Goal: Task Accomplishment & Management: Manage account settings

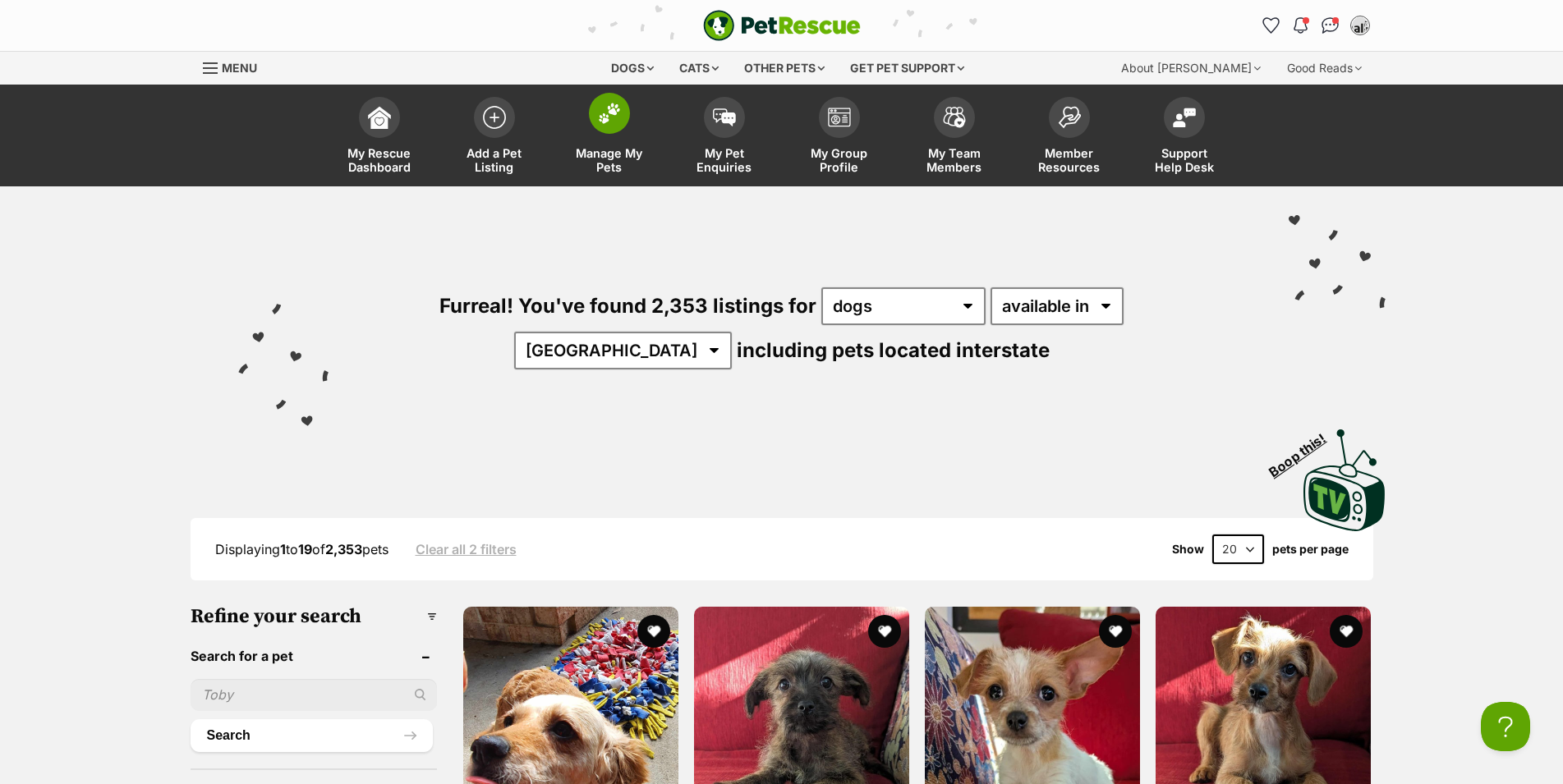
click at [616, 125] on span at bounding box center [609, 113] width 41 height 41
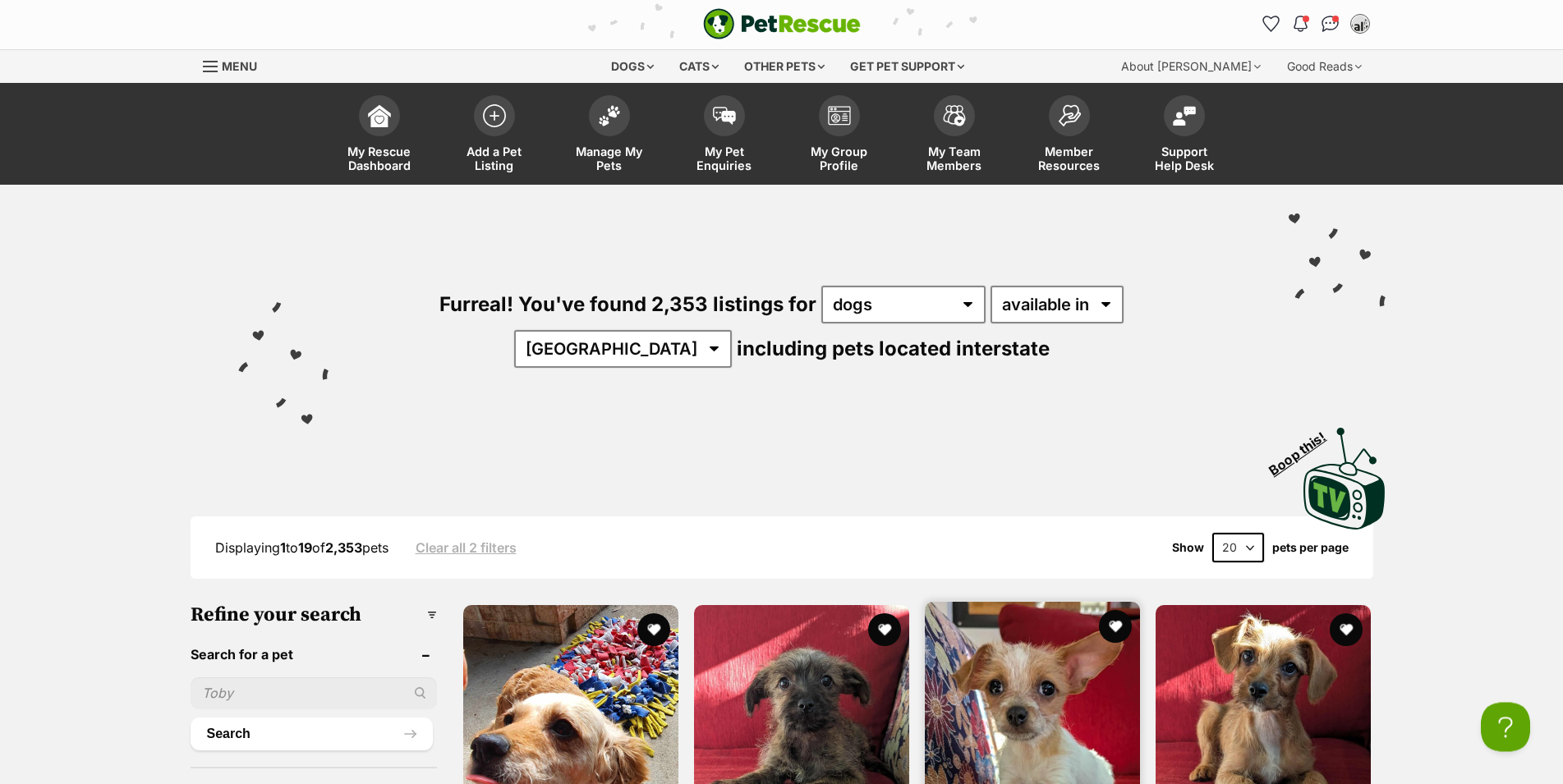
scroll to position [418, 0]
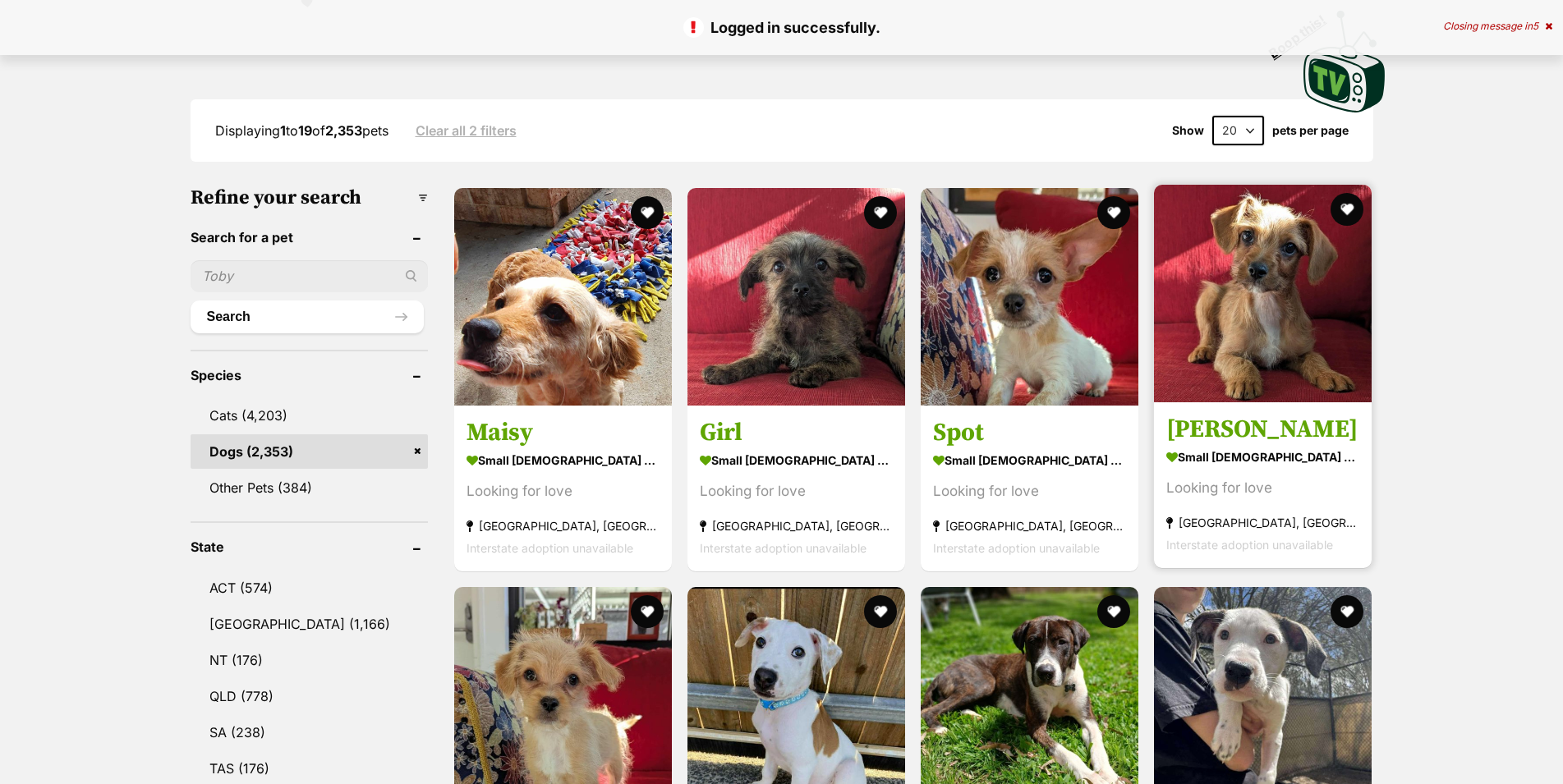
scroll to position [418, 0]
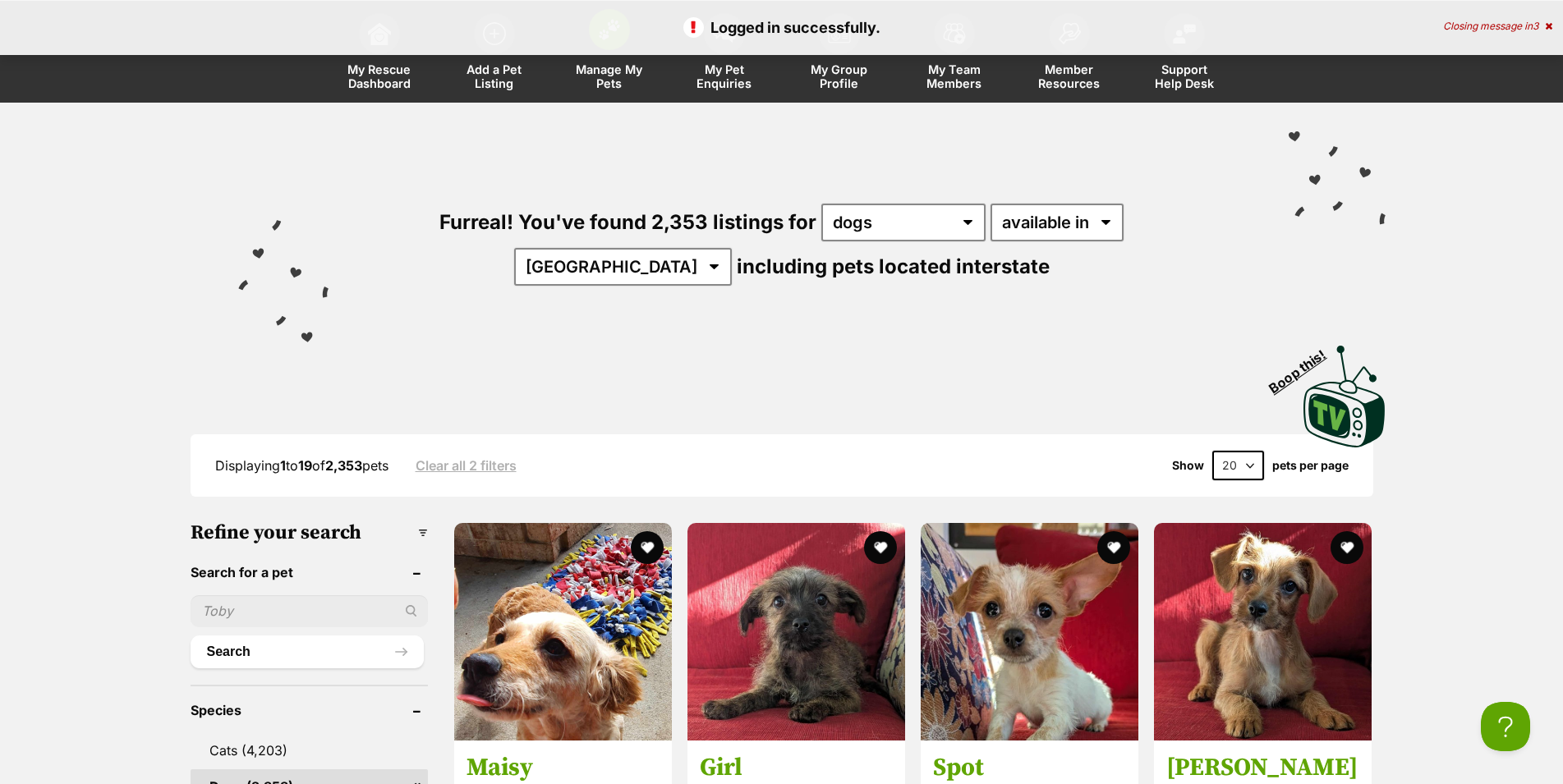
click at [574, 61] on link "Manage My Pets" at bounding box center [609, 54] width 115 height 97
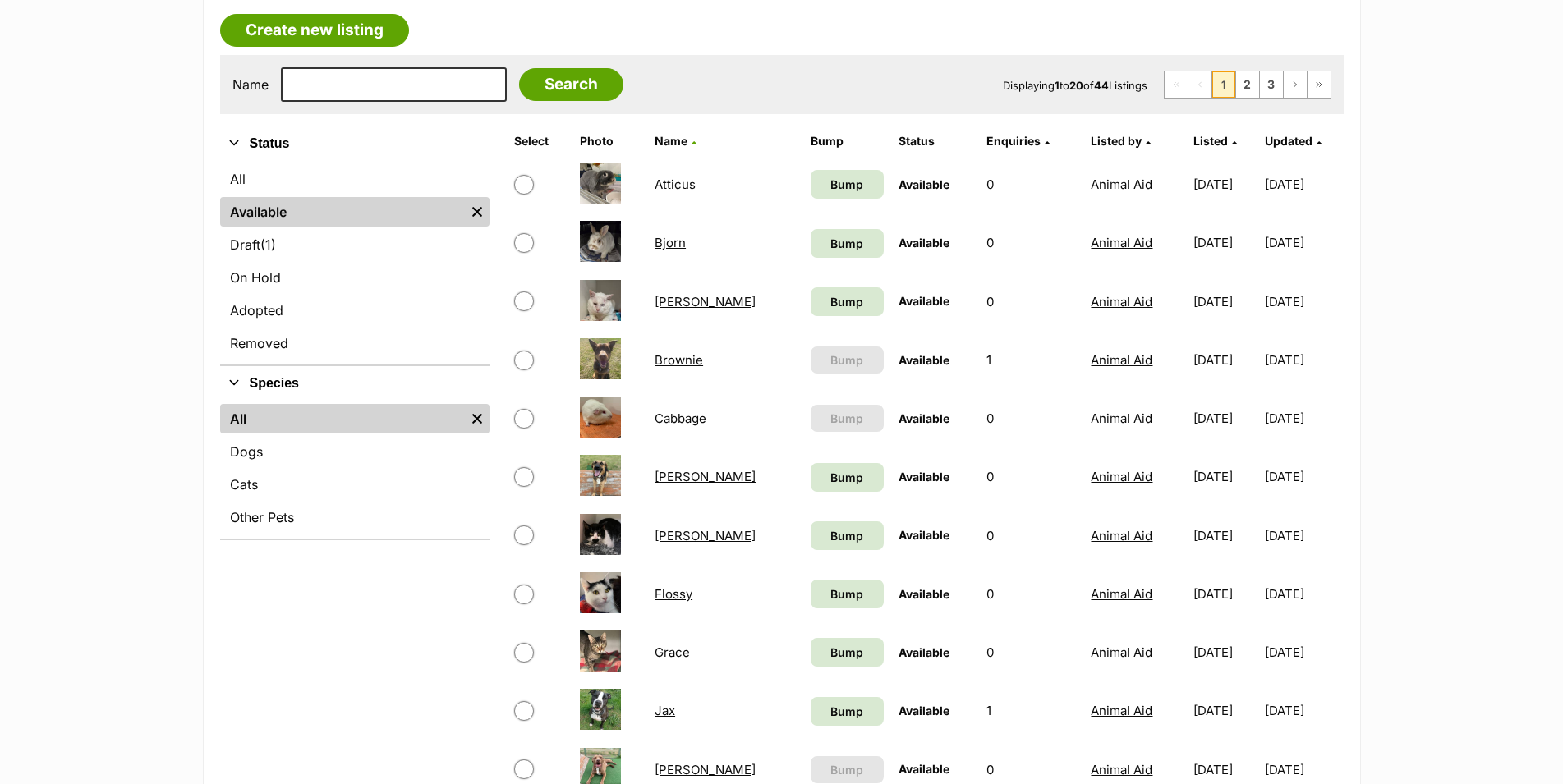
scroll to position [252, 0]
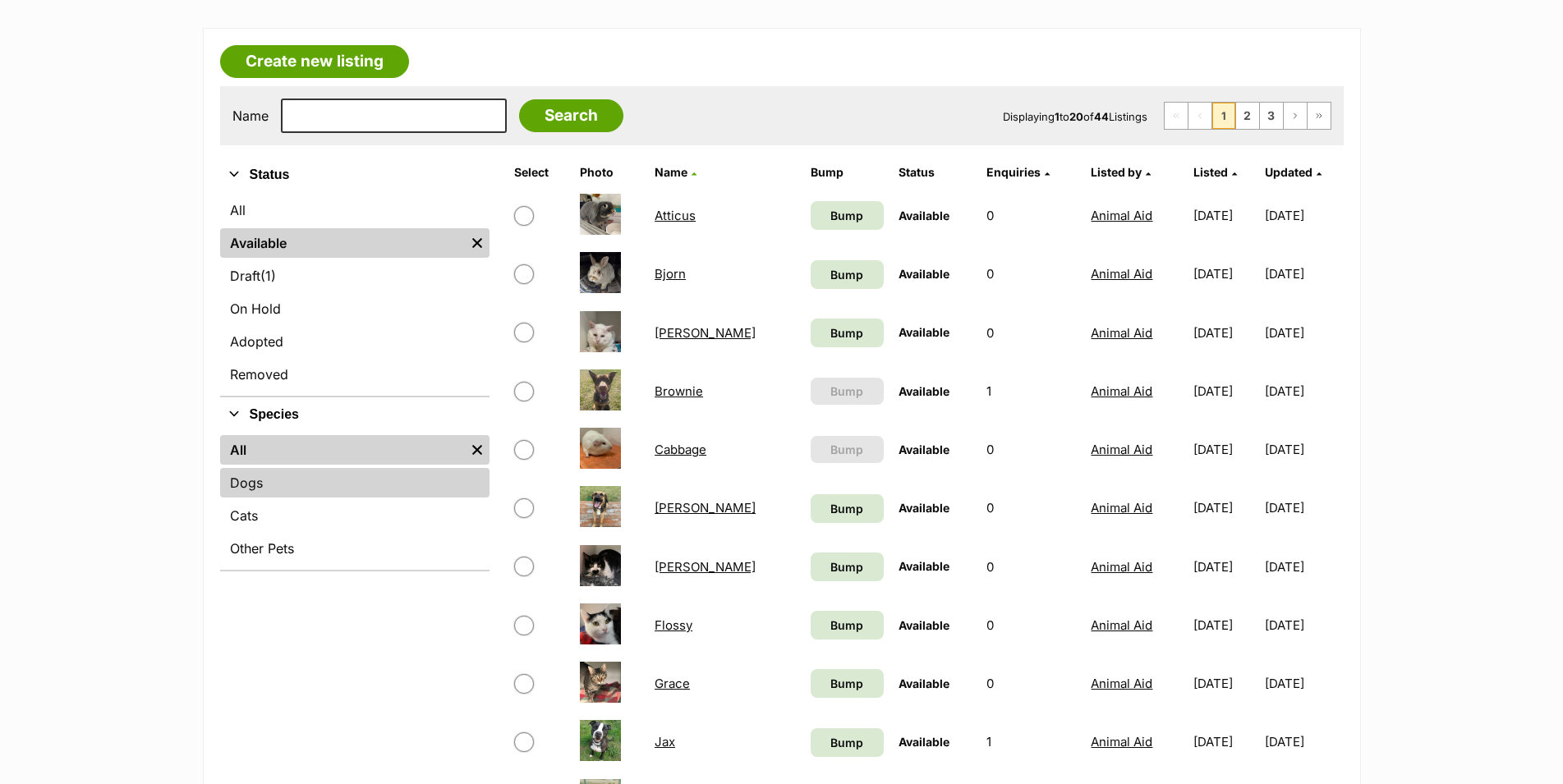
click at [279, 497] on link "Dogs" at bounding box center [354, 482] width 269 height 29
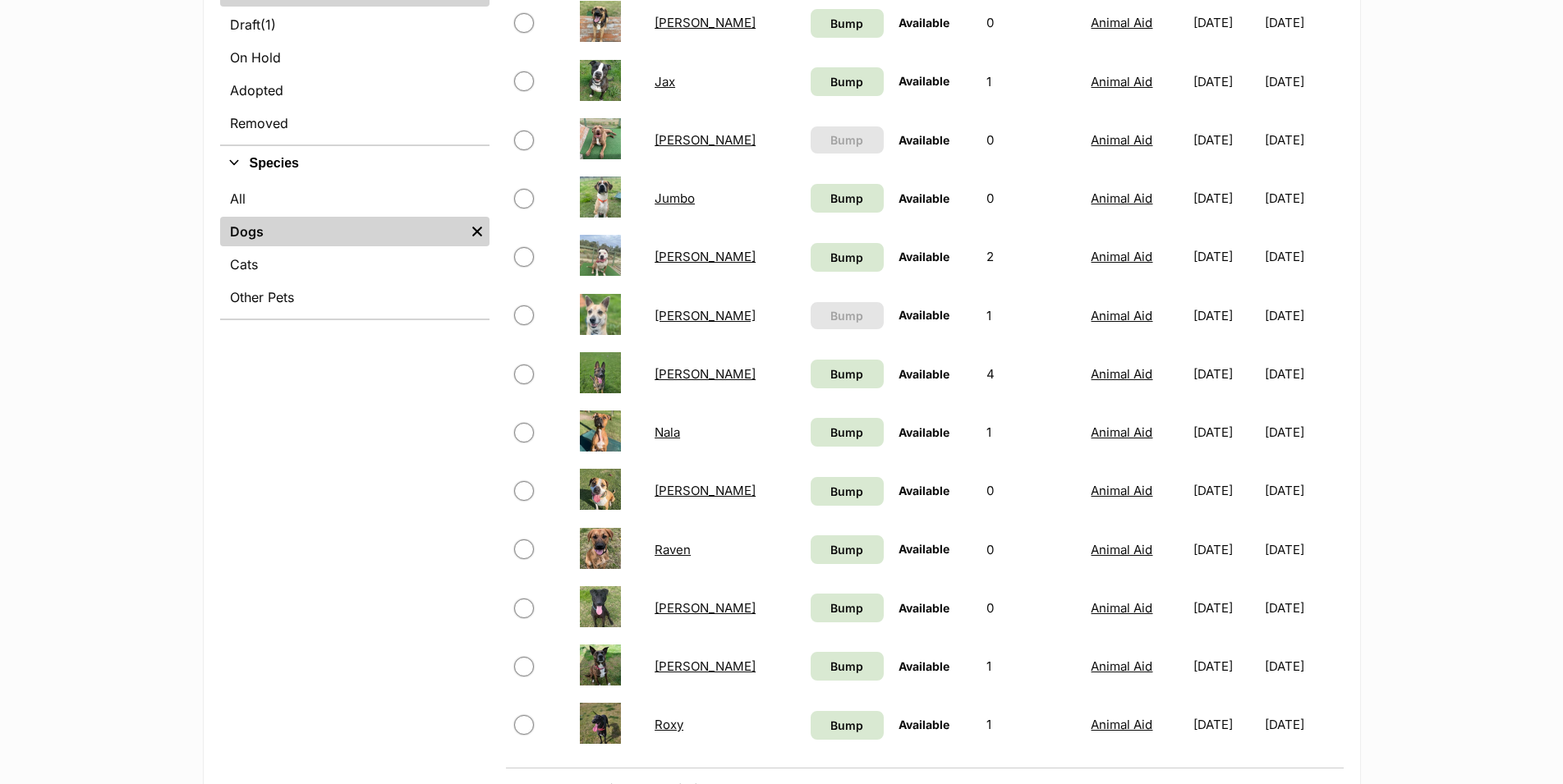
scroll to position [418, 0]
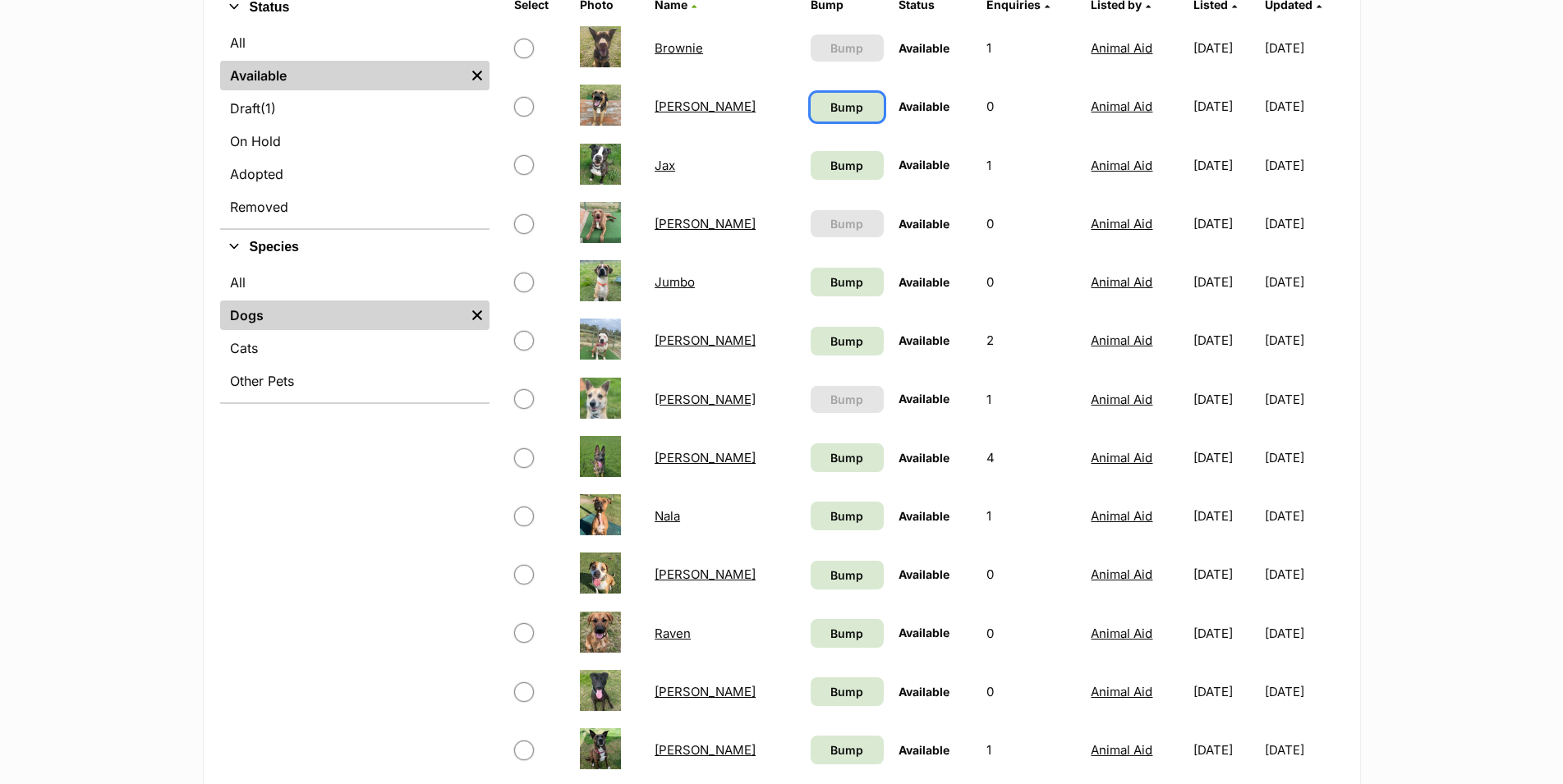
click at [831, 116] on span "Bump" at bounding box center [847, 106] width 33 height 18
click at [831, 174] on span "Bump" at bounding box center [847, 165] width 33 height 18
click at [810, 292] on link "Bump" at bounding box center [847, 282] width 73 height 29
click at [810, 349] on link "Bump" at bounding box center [847, 341] width 73 height 29
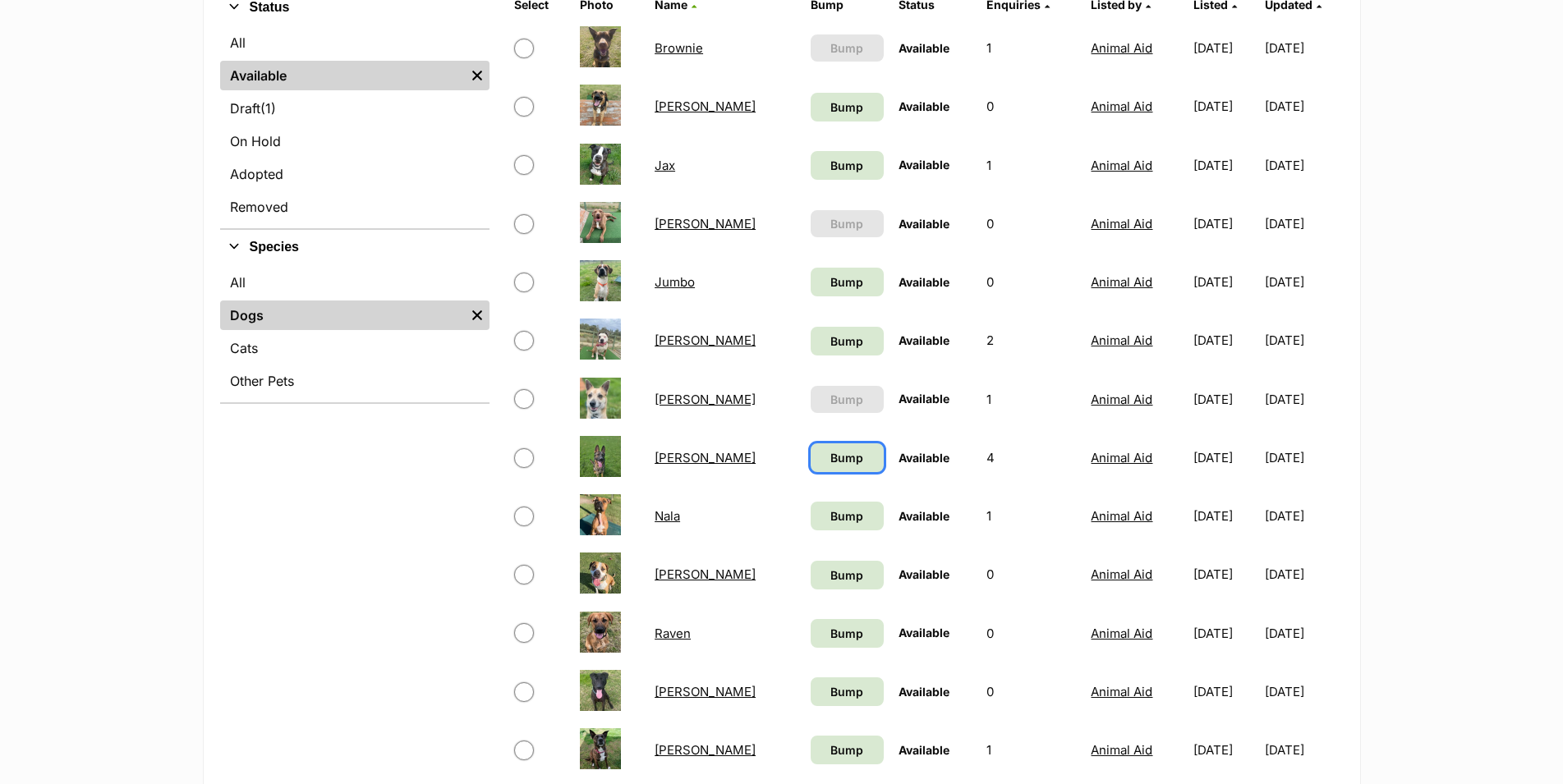
click at [831, 466] on span "Bump" at bounding box center [847, 457] width 33 height 18
click at [831, 524] on span "Bump" at bounding box center [847, 516] width 33 height 18
click at [831, 584] on span "Bump" at bounding box center [847, 574] width 33 height 18
click at [810, 647] on link "Bump" at bounding box center [847, 633] width 73 height 29
click at [810, 703] on link "Bump" at bounding box center [847, 692] width 73 height 29
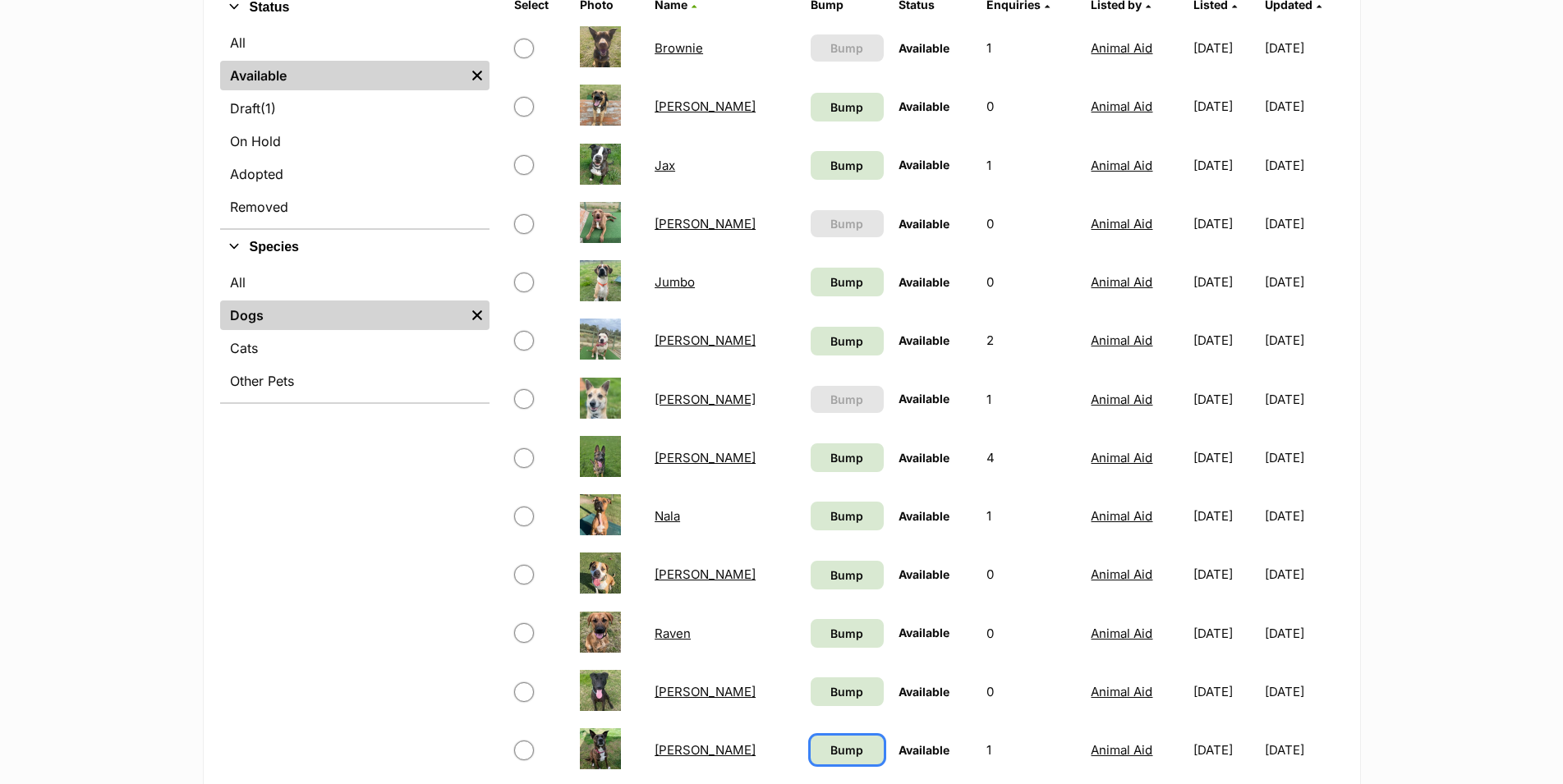
click at [831, 758] on span "Bump" at bounding box center [847, 750] width 33 height 18
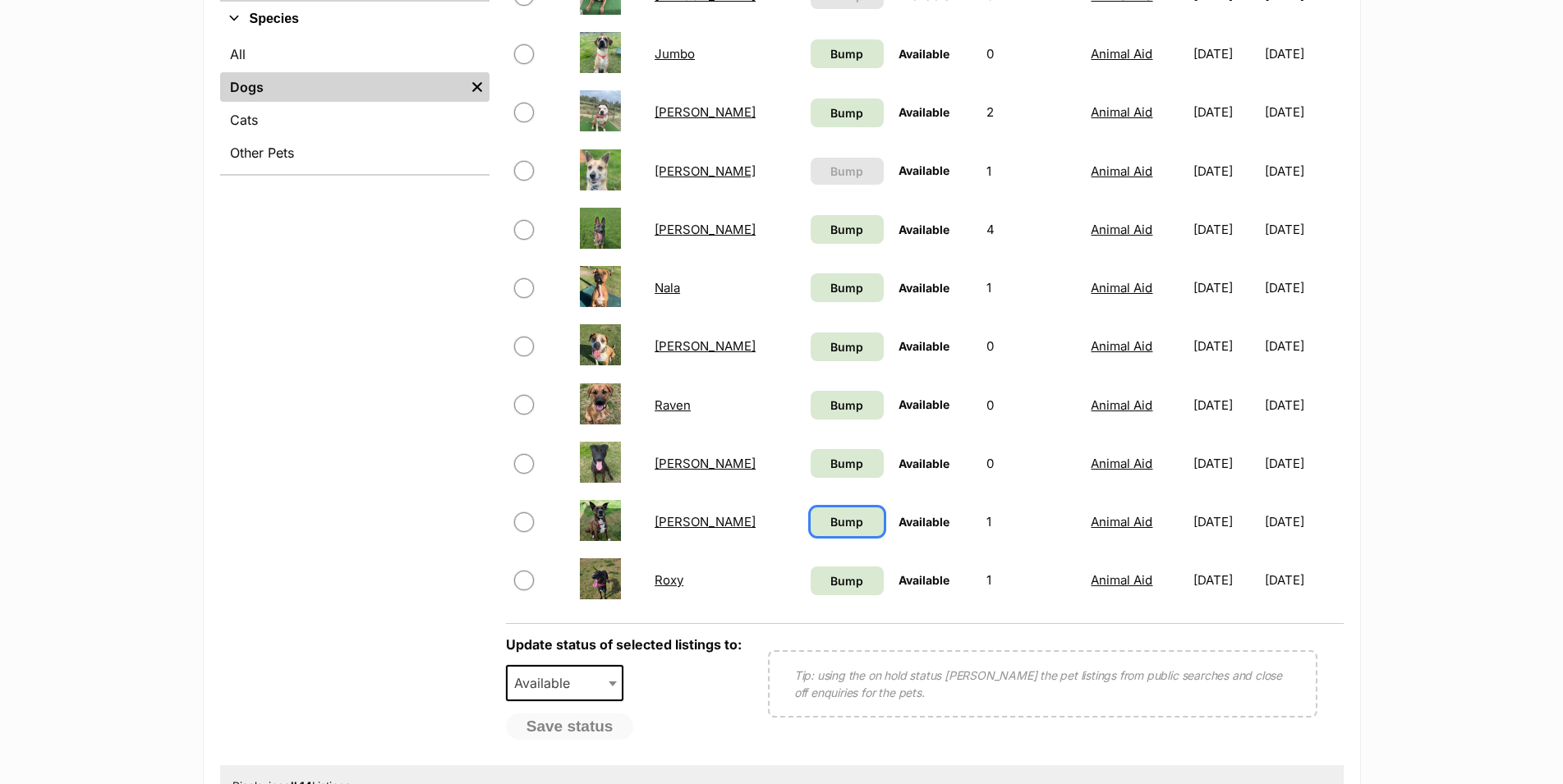
scroll to position [670, 0]
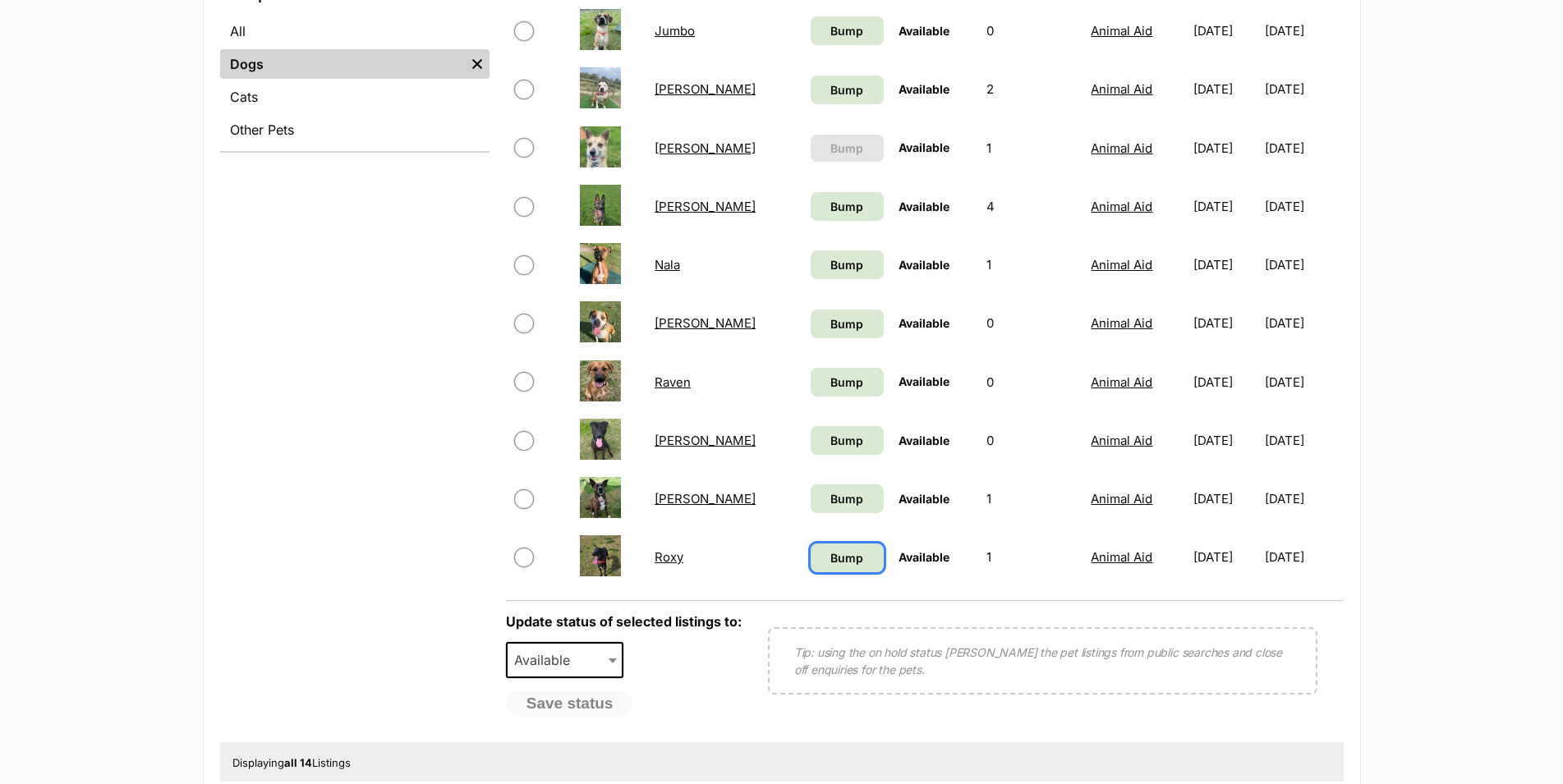
click at [831, 566] on span "Bump" at bounding box center [847, 558] width 33 height 18
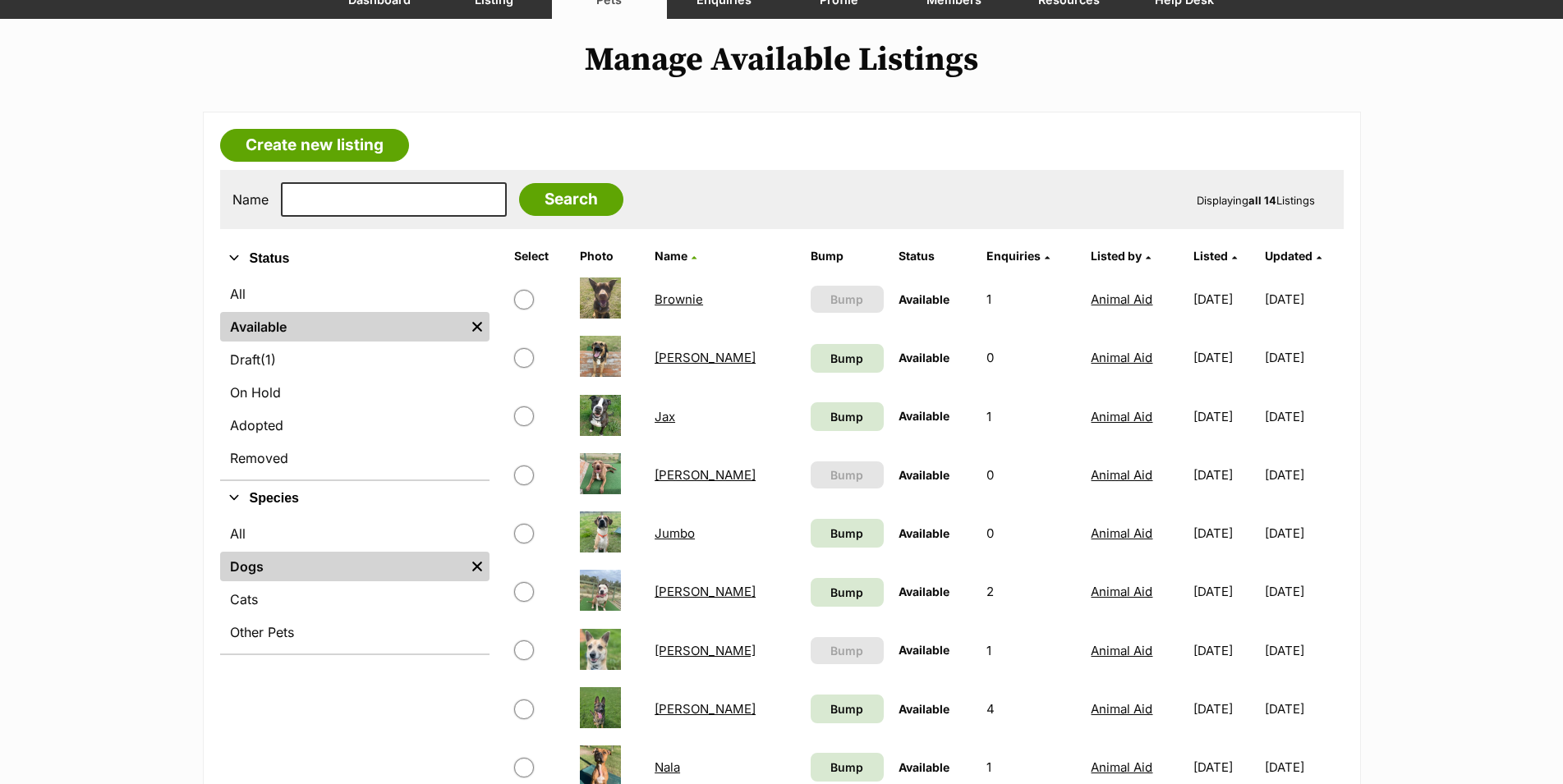
scroll to position [58, 0]
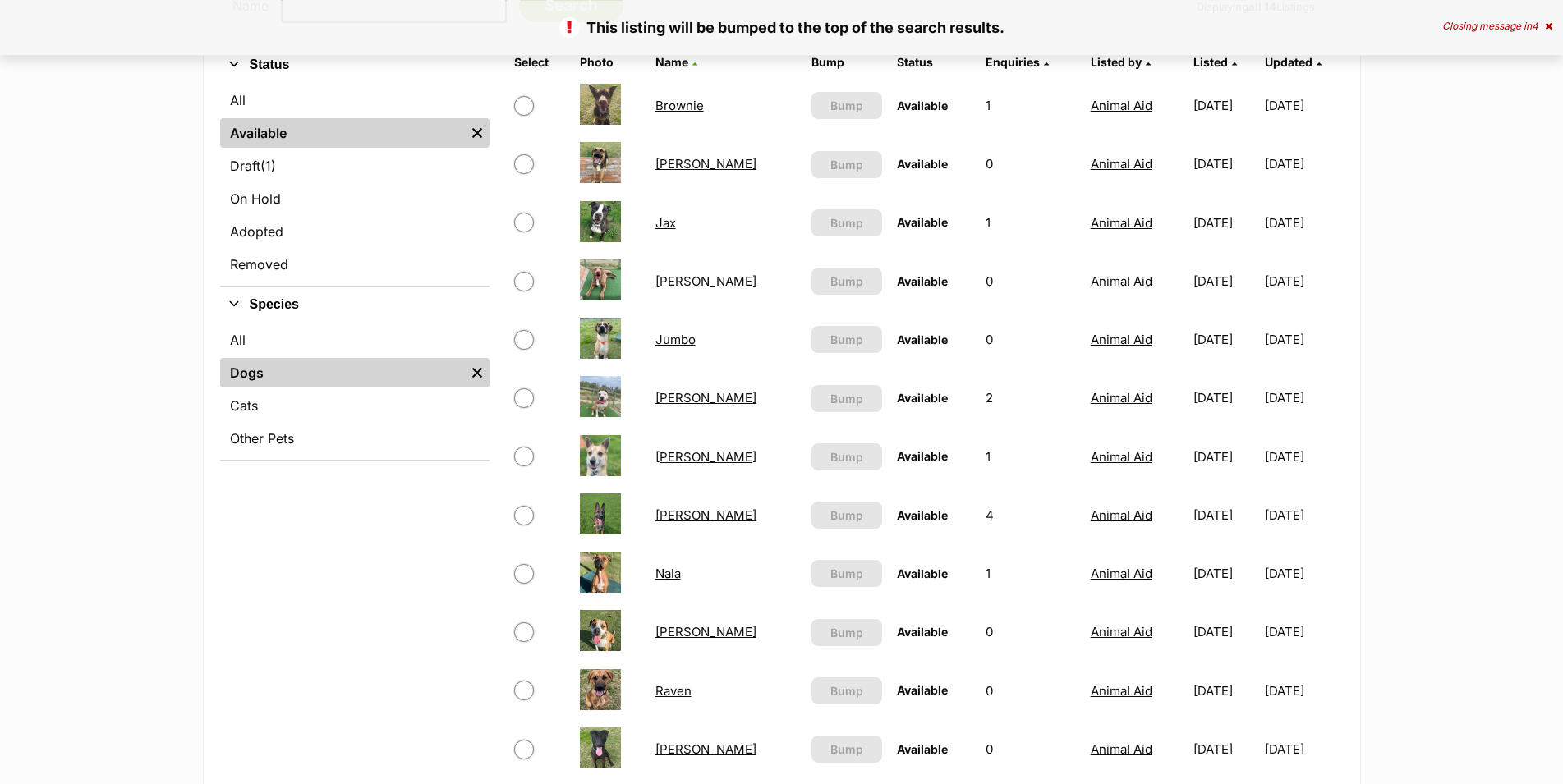
scroll to position [418, 0]
